Goal: Transaction & Acquisition: Purchase product/service

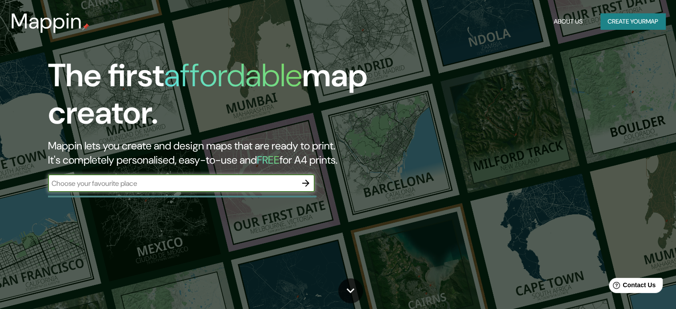
click at [622, 18] on button "Create your map" at bounding box center [632, 21] width 65 height 16
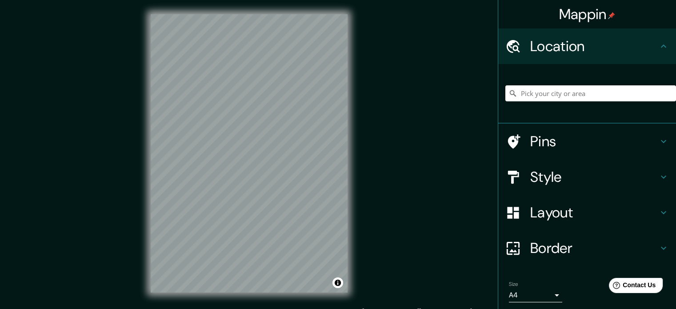
click at [571, 43] on h4 "Location" at bounding box center [594, 46] width 128 height 18
click at [556, 94] on input "Pick your city or area" at bounding box center [590, 93] width 171 height 16
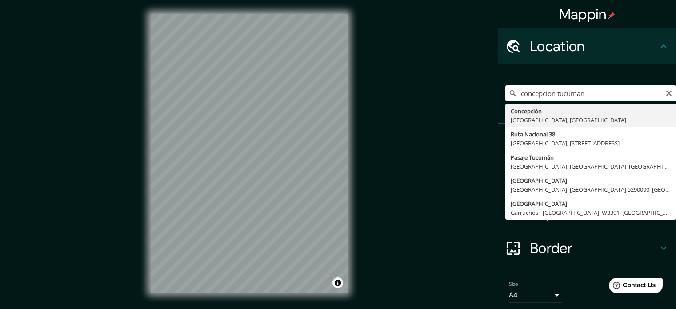
type input "[GEOGRAPHIC_DATA], [GEOGRAPHIC_DATA], [GEOGRAPHIC_DATA]"
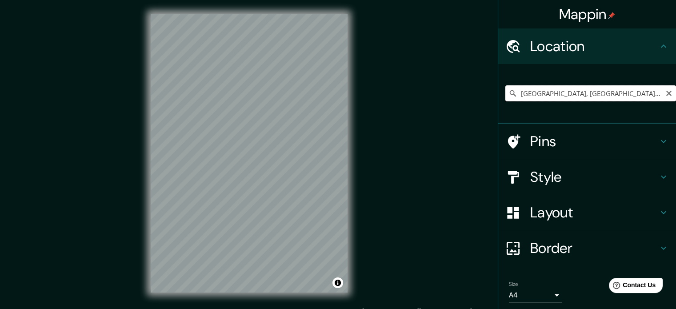
click at [634, 90] on input "[GEOGRAPHIC_DATA], [GEOGRAPHIC_DATA], [GEOGRAPHIC_DATA]" at bounding box center [590, 93] width 171 height 16
click at [654, 93] on input "[GEOGRAPHIC_DATA], [GEOGRAPHIC_DATA], [GEOGRAPHIC_DATA]" at bounding box center [590, 93] width 171 height 16
click at [293, 154] on div "Mappin Location [GEOGRAPHIC_DATA], [GEOGRAPHIC_DATA], [GEOGRAPHIC_DATA] Pins St…" at bounding box center [338, 160] width 676 height 321
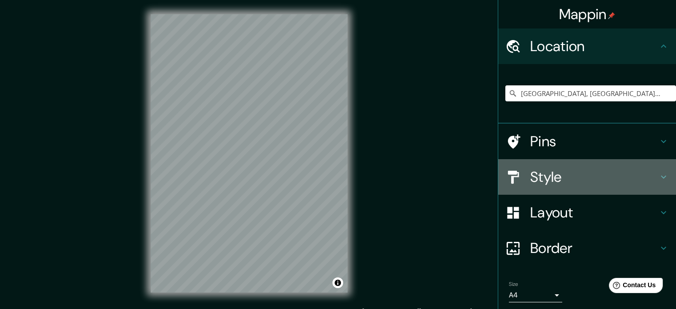
click at [559, 173] on h4 "Style" at bounding box center [594, 177] width 128 height 18
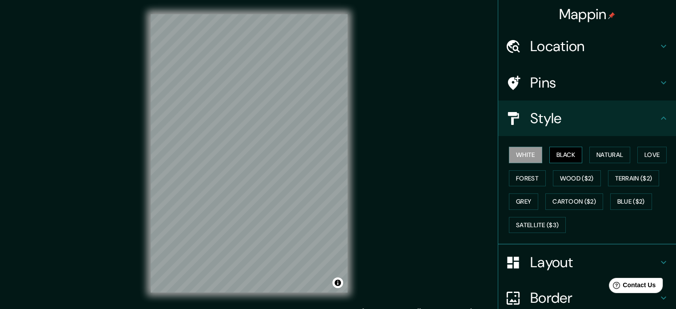
click at [565, 155] on button "Black" at bounding box center [565, 155] width 33 height 16
click at [572, 39] on h4 "Location" at bounding box center [594, 46] width 128 height 18
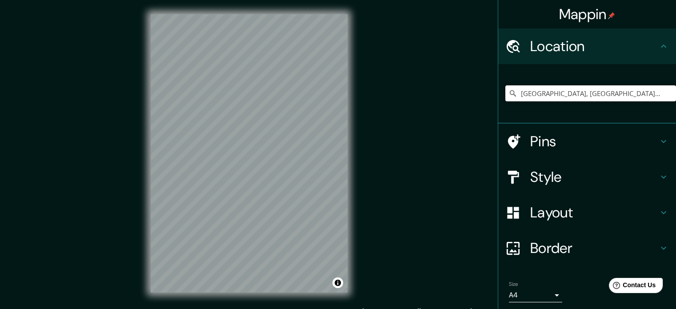
click at [601, 87] on input "[GEOGRAPHIC_DATA], [GEOGRAPHIC_DATA], [GEOGRAPHIC_DATA]" at bounding box center [590, 93] width 171 height 16
click at [665, 93] on icon "Clear" at bounding box center [668, 93] width 7 height 7
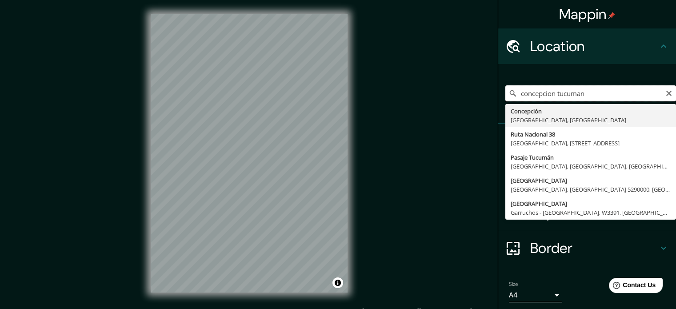
drag, startPoint x: 584, startPoint y: 96, endPoint x: 505, endPoint y: 96, distance: 79.5
click at [505, 96] on div "concepcion tucuman [GEOGRAPHIC_DATA], [GEOGRAPHIC_DATA] Ruta Nacional 38 [GEOGR…" at bounding box center [590, 93] width 171 height 16
type input "[GEOGRAPHIC_DATA], [GEOGRAPHIC_DATA], [GEOGRAPHIC_DATA]"
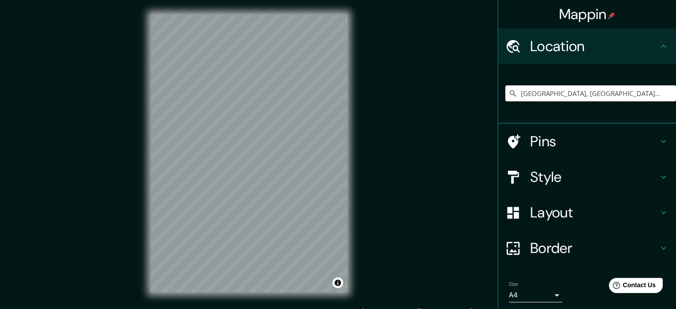
click at [549, 175] on h4 "Style" at bounding box center [594, 177] width 128 height 18
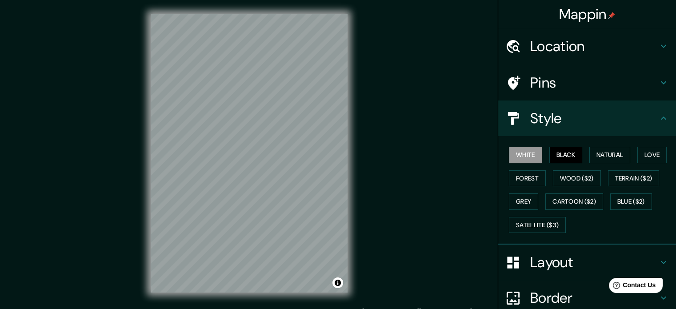
click at [525, 155] on button "White" at bounding box center [525, 155] width 33 height 16
click at [547, 227] on button "Satellite ($3)" at bounding box center [537, 225] width 57 height 16
click at [566, 153] on button "Black" at bounding box center [565, 155] width 33 height 16
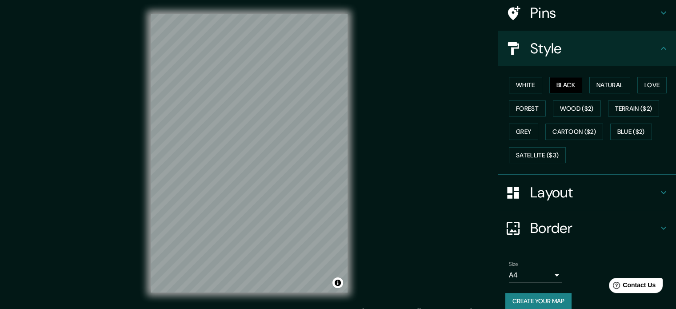
scroll to position [79, 0]
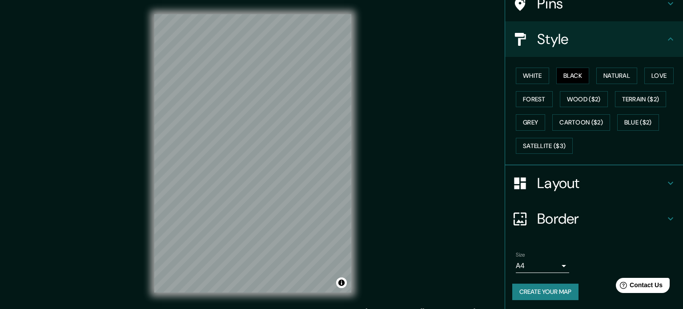
click at [531, 264] on body "Mappin Location [GEOGRAPHIC_DATA], [GEOGRAPHIC_DATA], [GEOGRAPHIC_DATA] Pins St…" at bounding box center [341, 154] width 683 height 309
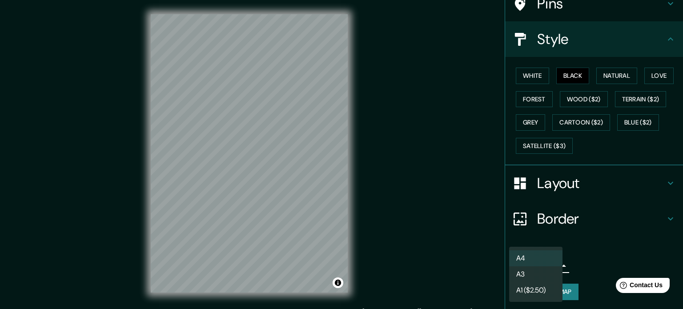
click at [528, 277] on li "A3" at bounding box center [535, 274] width 53 height 16
type input "a4"
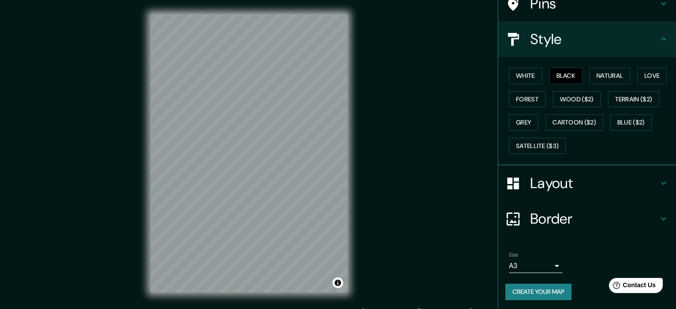
click at [539, 292] on button "Create your map" at bounding box center [538, 292] width 66 height 16
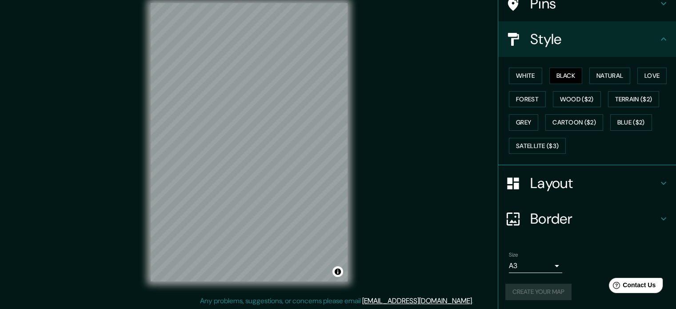
scroll to position [12, 0]
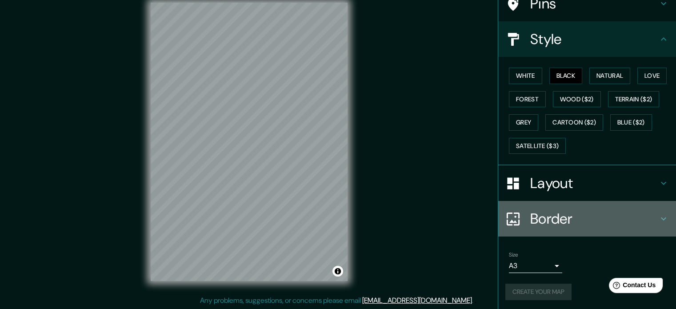
click at [551, 214] on h4 "Border" at bounding box center [594, 219] width 128 height 18
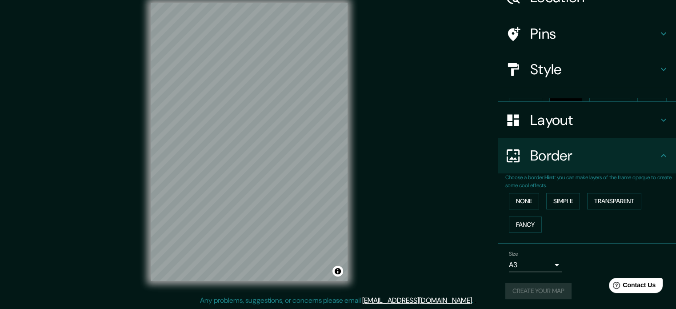
scroll to position [34, 0]
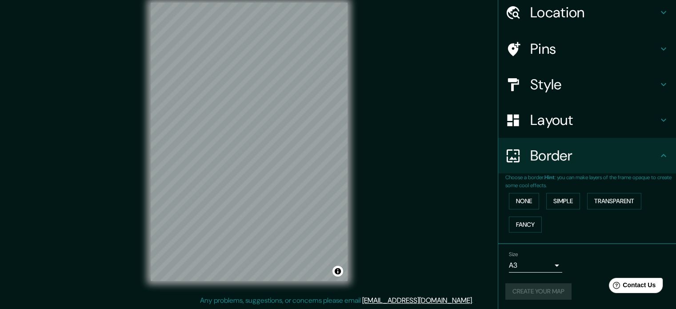
click at [562, 164] on div "Border" at bounding box center [587, 156] width 178 height 36
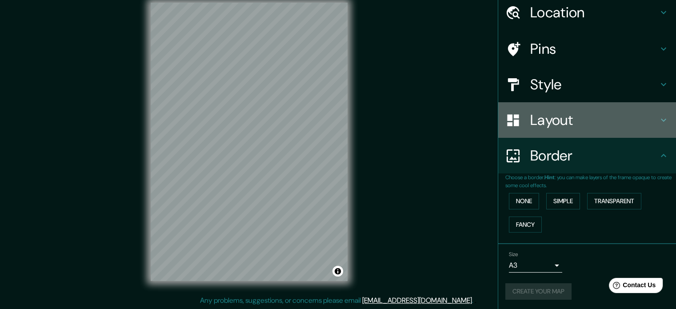
click at [573, 123] on h4 "Layout" at bounding box center [594, 120] width 128 height 18
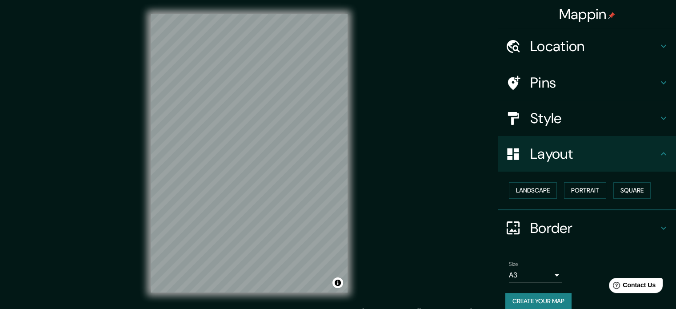
scroll to position [0, 0]
click at [354, 205] on div "© Mapbox © OpenStreetMap Improve this map" at bounding box center [248, 153] width 225 height 307
click at [427, 140] on div "Mappin Location [GEOGRAPHIC_DATA], [GEOGRAPHIC_DATA], [GEOGRAPHIC_DATA] Pins St…" at bounding box center [338, 160] width 676 height 321
click at [547, 116] on h4 "Style" at bounding box center [594, 118] width 128 height 18
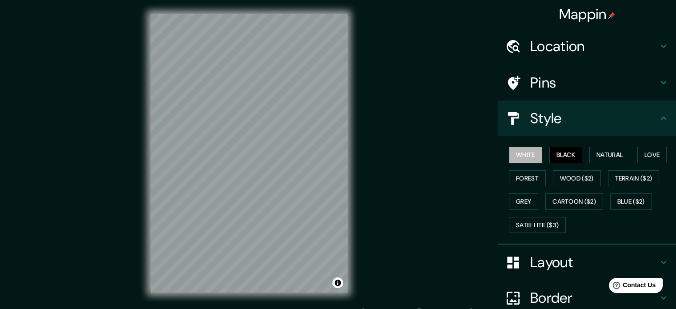
click at [510, 153] on button "White" at bounding box center [525, 155] width 33 height 16
click at [604, 155] on button "Natural" at bounding box center [609, 155] width 41 height 16
click at [573, 152] on button "Black" at bounding box center [565, 155] width 33 height 16
click at [647, 158] on button "Love" at bounding box center [651, 155] width 29 height 16
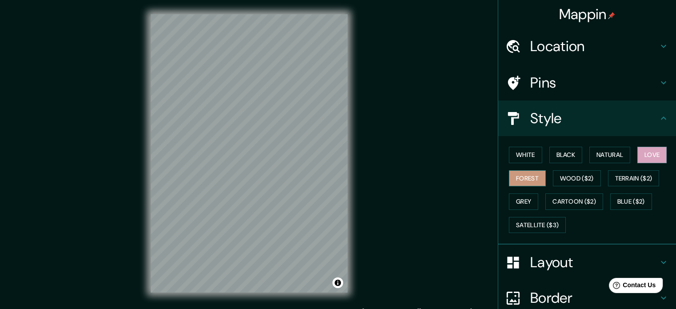
click at [526, 178] on button "Forest" at bounding box center [527, 178] width 37 height 16
click at [576, 179] on button "Wood ($2)" at bounding box center [577, 178] width 48 height 16
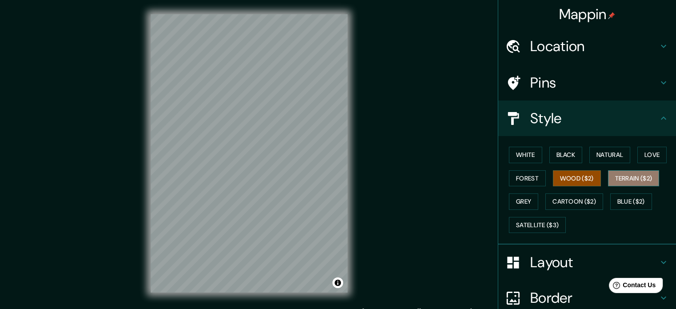
click at [623, 180] on button "Terrain ($2)" at bounding box center [634, 178] width 52 height 16
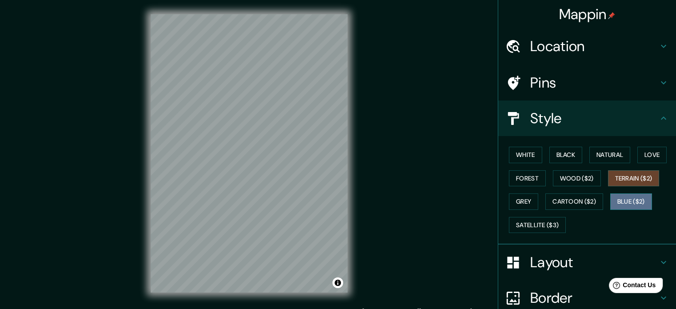
click at [622, 200] on button "Blue ($2)" at bounding box center [631, 201] width 42 height 16
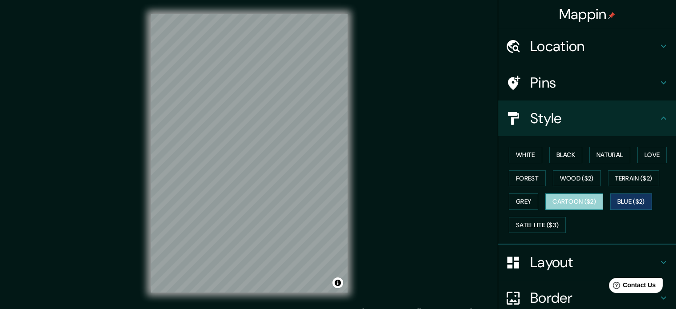
click at [595, 199] on button "Cartoon ($2)" at bounding box center [574, 201] width 58 height 16
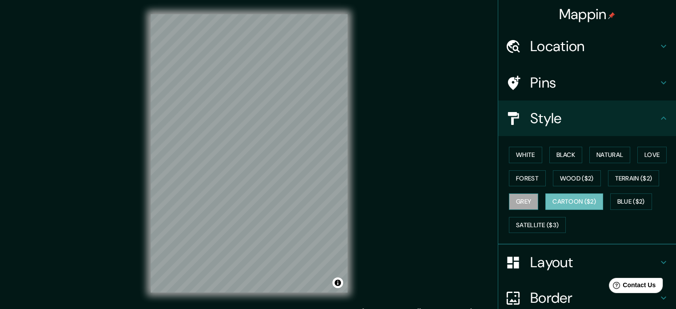
click at [521, 198] on button "Grey" at bounding box center [523, 201] width 29 height 16
click at [522, 152] on button "White" at bounding box center [525, 155] width 33 height 16
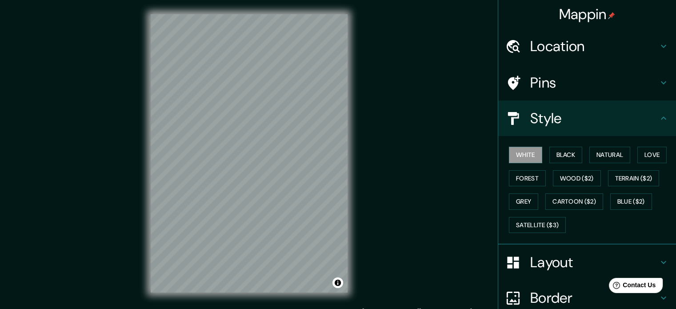
click at [388, 163] on div "Mappin Location [GEOGRAPHIC_DATA], [GEOGRAPHIC_DATA], [GEOGRAPHIC_DATA] Pins St…" at bounding box center [338, 160] width 676 height 321
